Goal: Find specific page/section: Find specific page/section

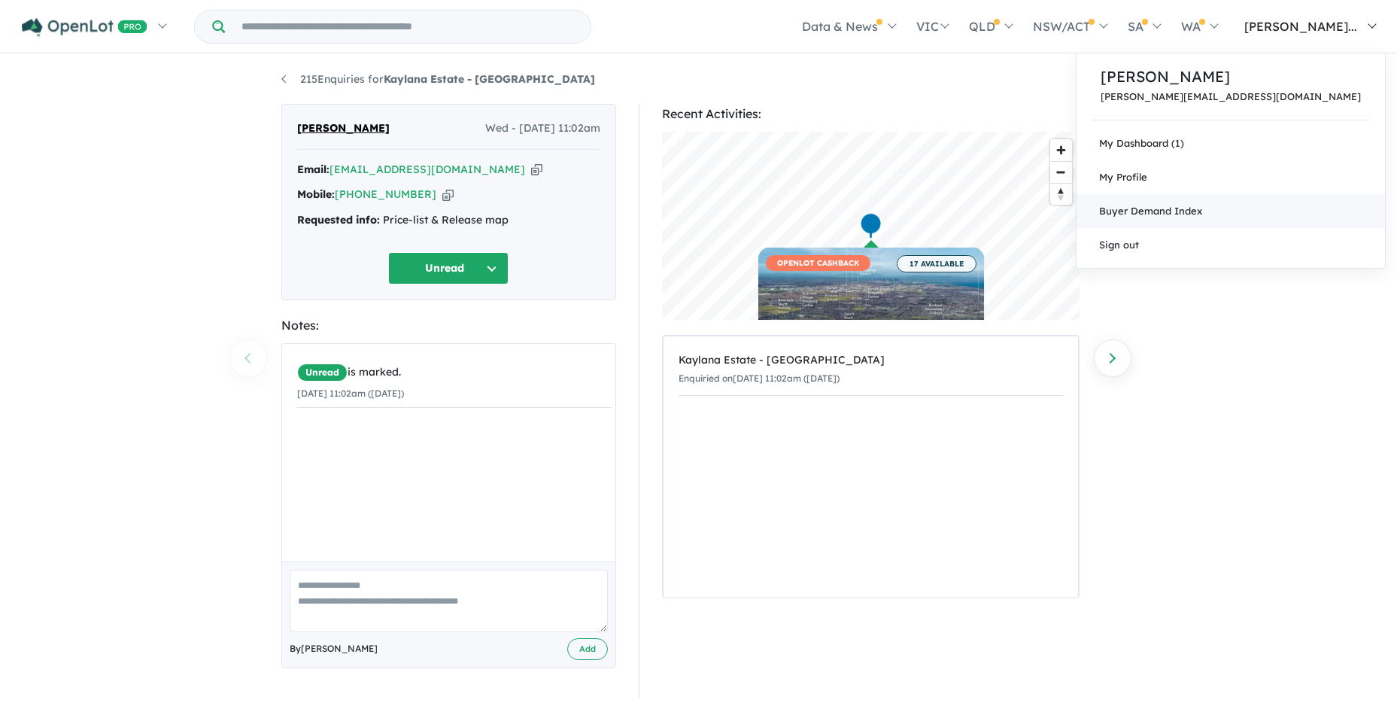
click at [1253, 210] on link "Buyer Demand Index" at bounding box center [1231, 211] width 309 height 34
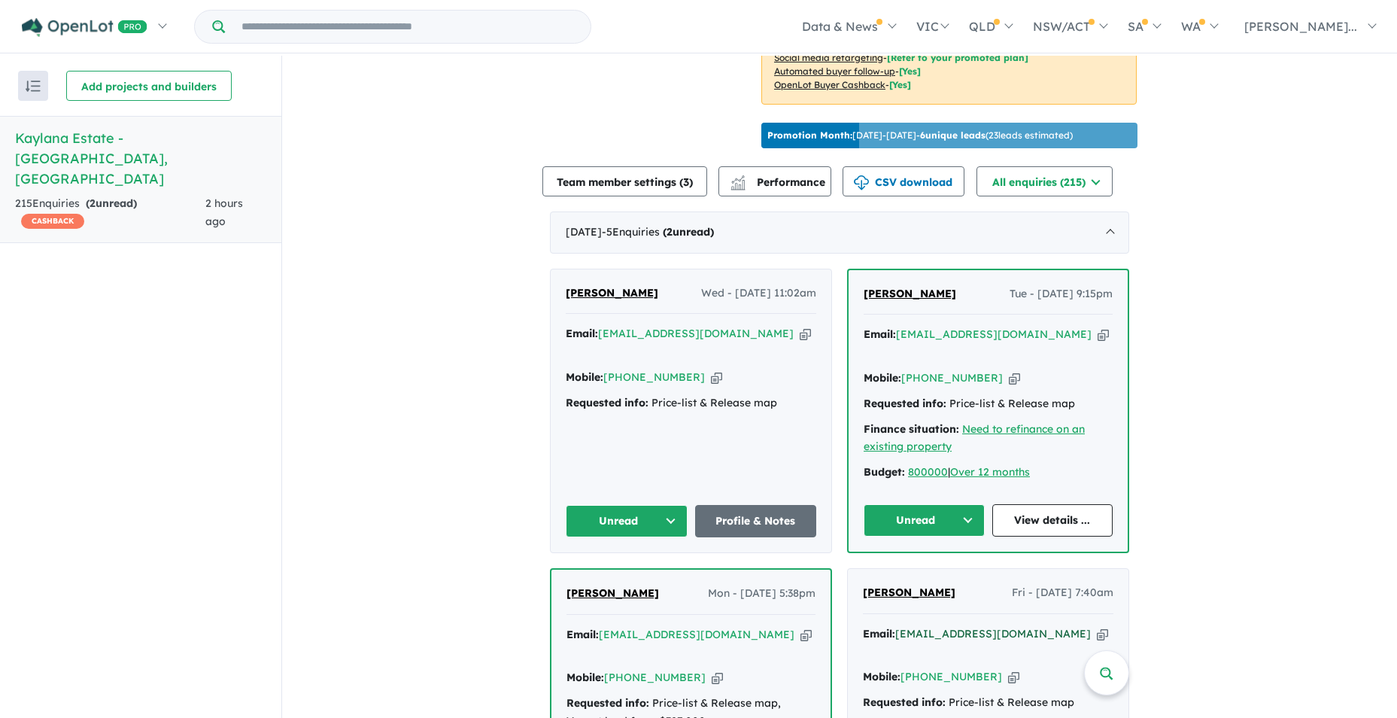
scroll to position [451, 0]
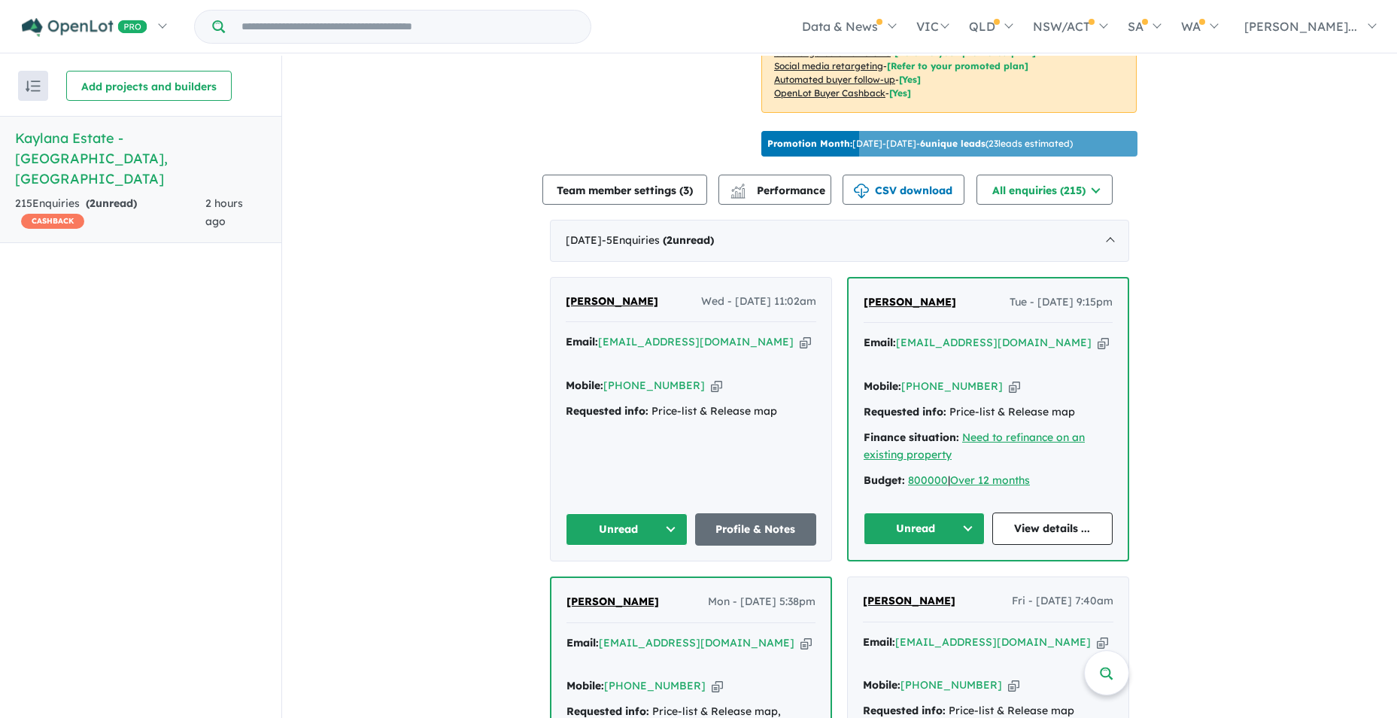
click at [1029, 403] on div "Requested info: Price-list & Release map" at bounding box center [988, 412] width 249 height 18
drag, startPoint x: 903, startPoint y: 540, endPoint x: 661, endPoint y: 505, distance: 244.9
click at [661, 513] on button "Unread" at bounding box center [627, 529] width 122 height 32
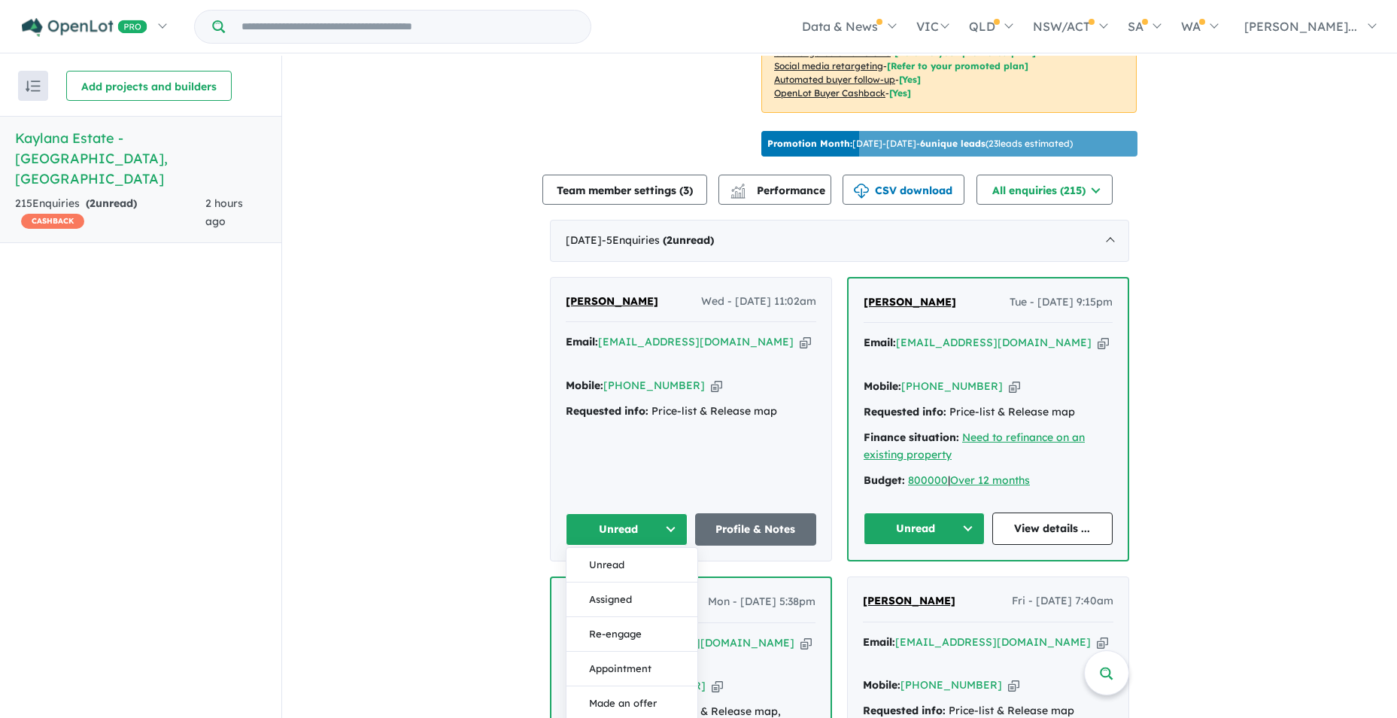
click at [629, 582] on button "Assigned" at bounding box center [632, 599] width 131 height 35
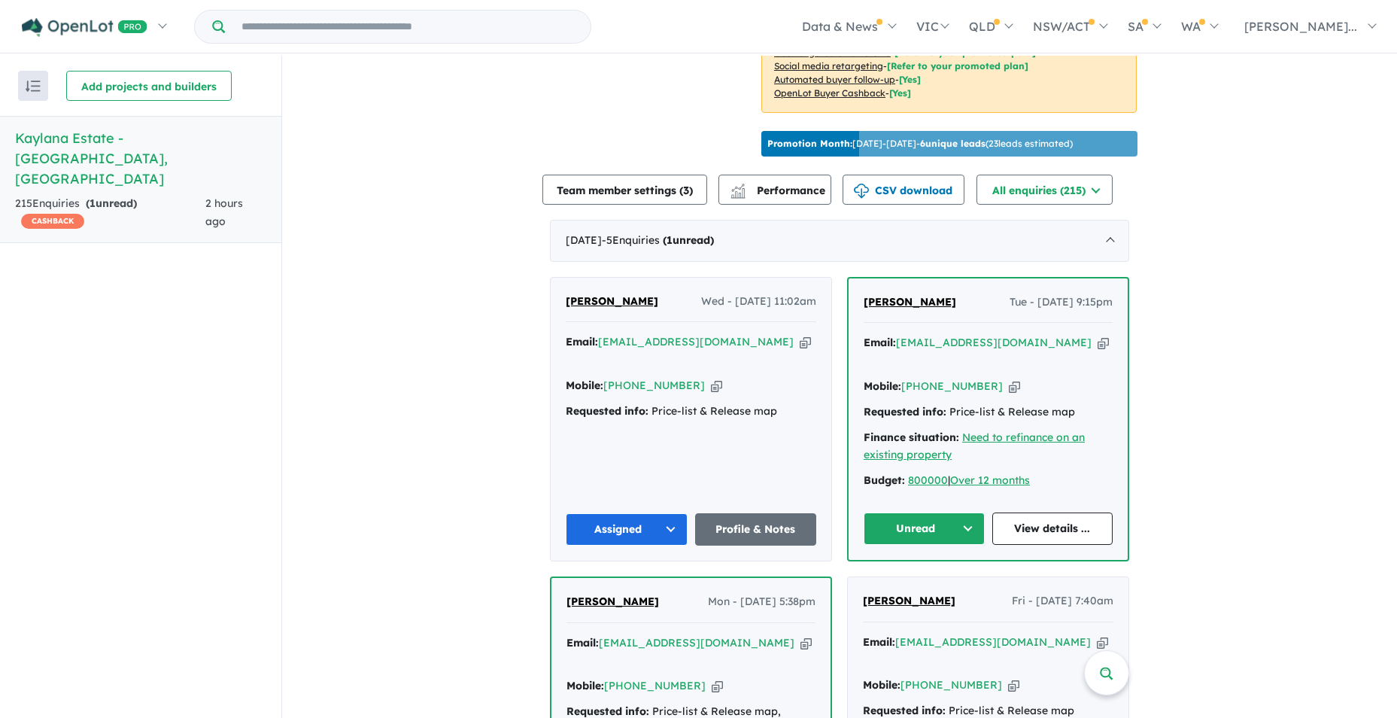
click at [964, 512] on button "Unread" at bounding box center [924, 528] width 121 height 32
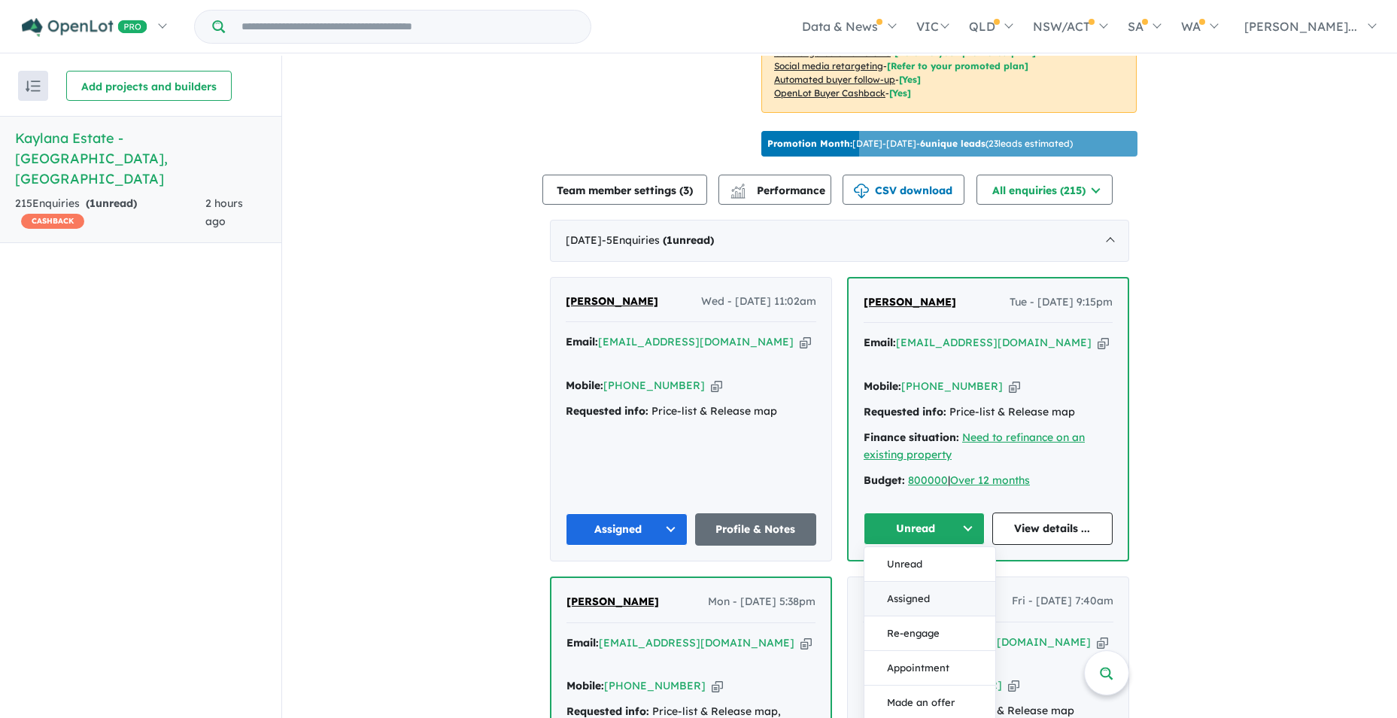
click at [923, 582] on button "Assigned" at bounding box center [930, 599] width 131 height 35
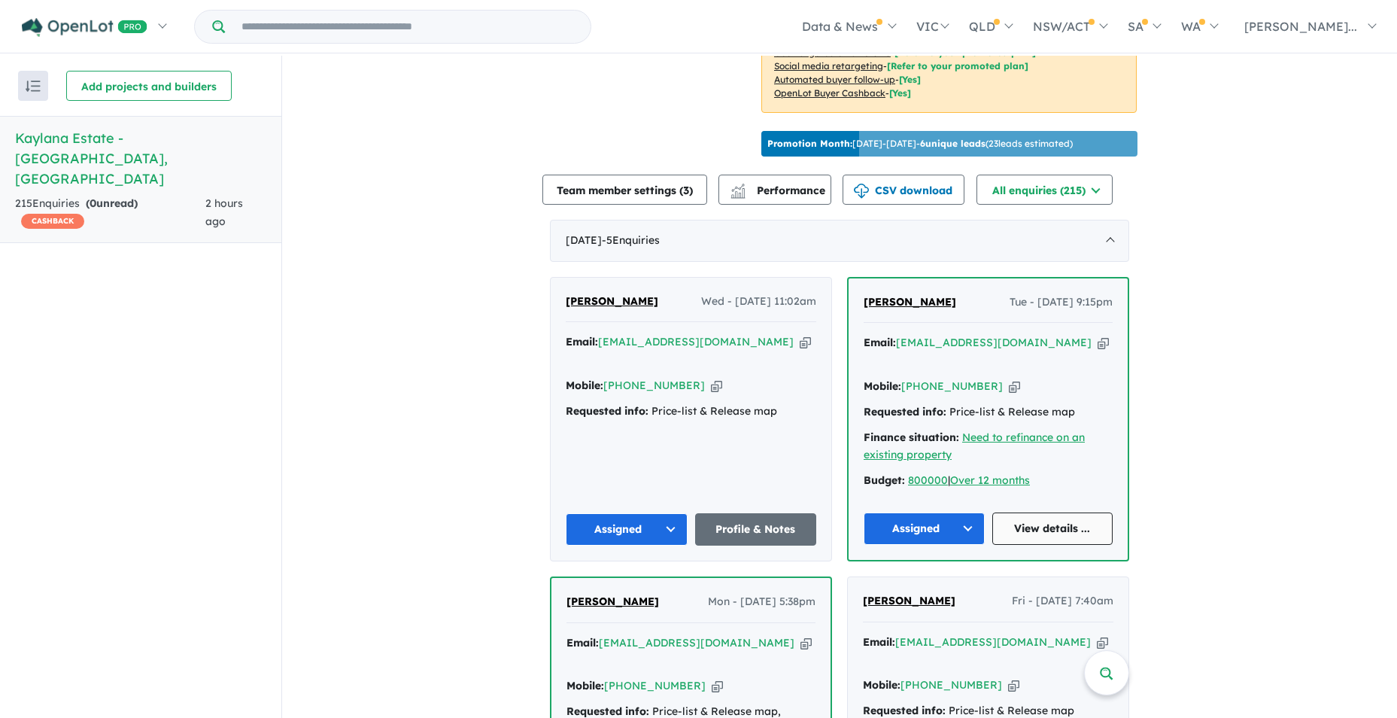
click at [1023, 512] on link "View details ..." at bounding box center [1053, 528] width 121 height 32
